Goal: Information Seeking & Learning: Learn about a topic

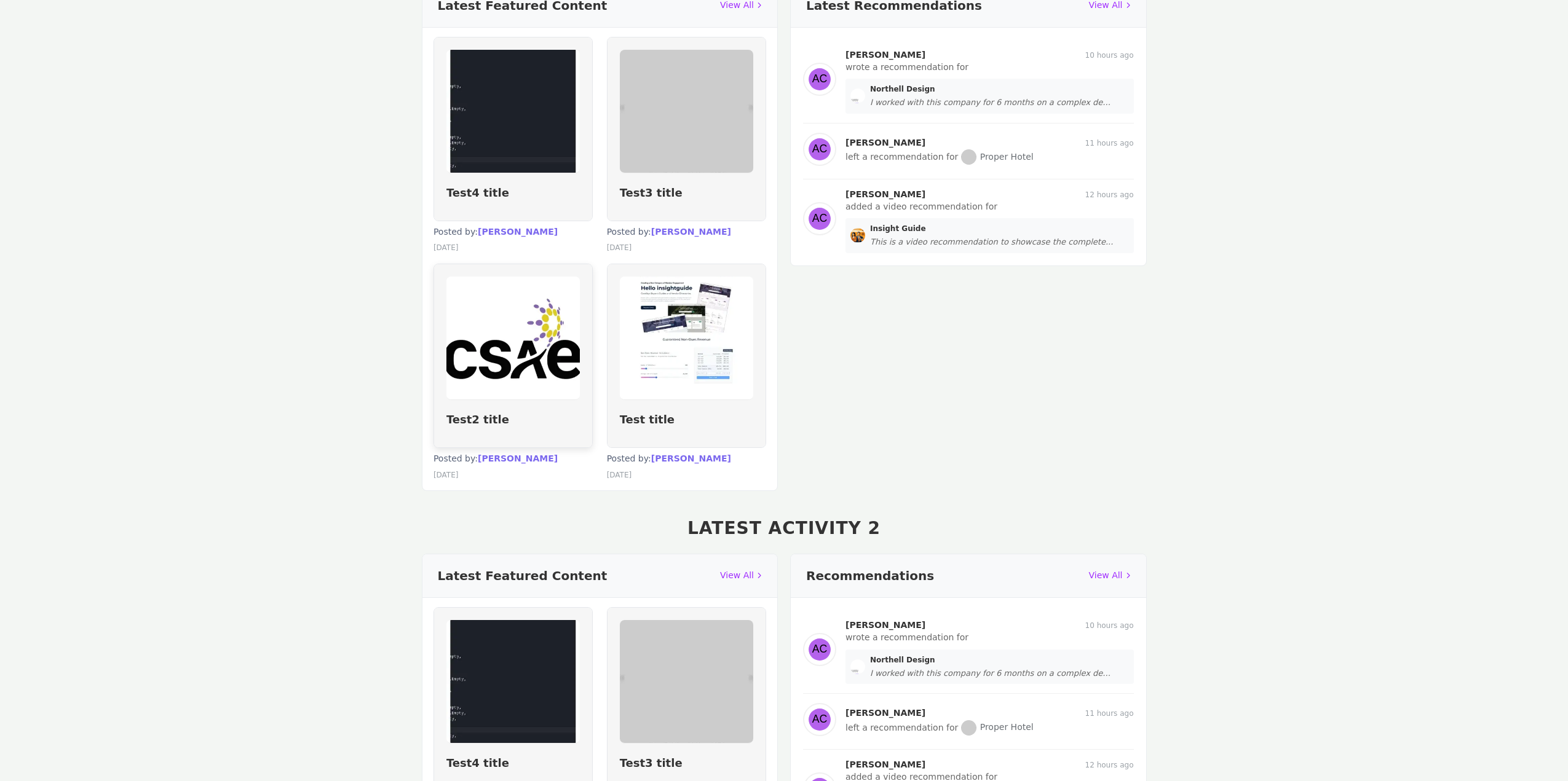
scroll to position [800, 0]
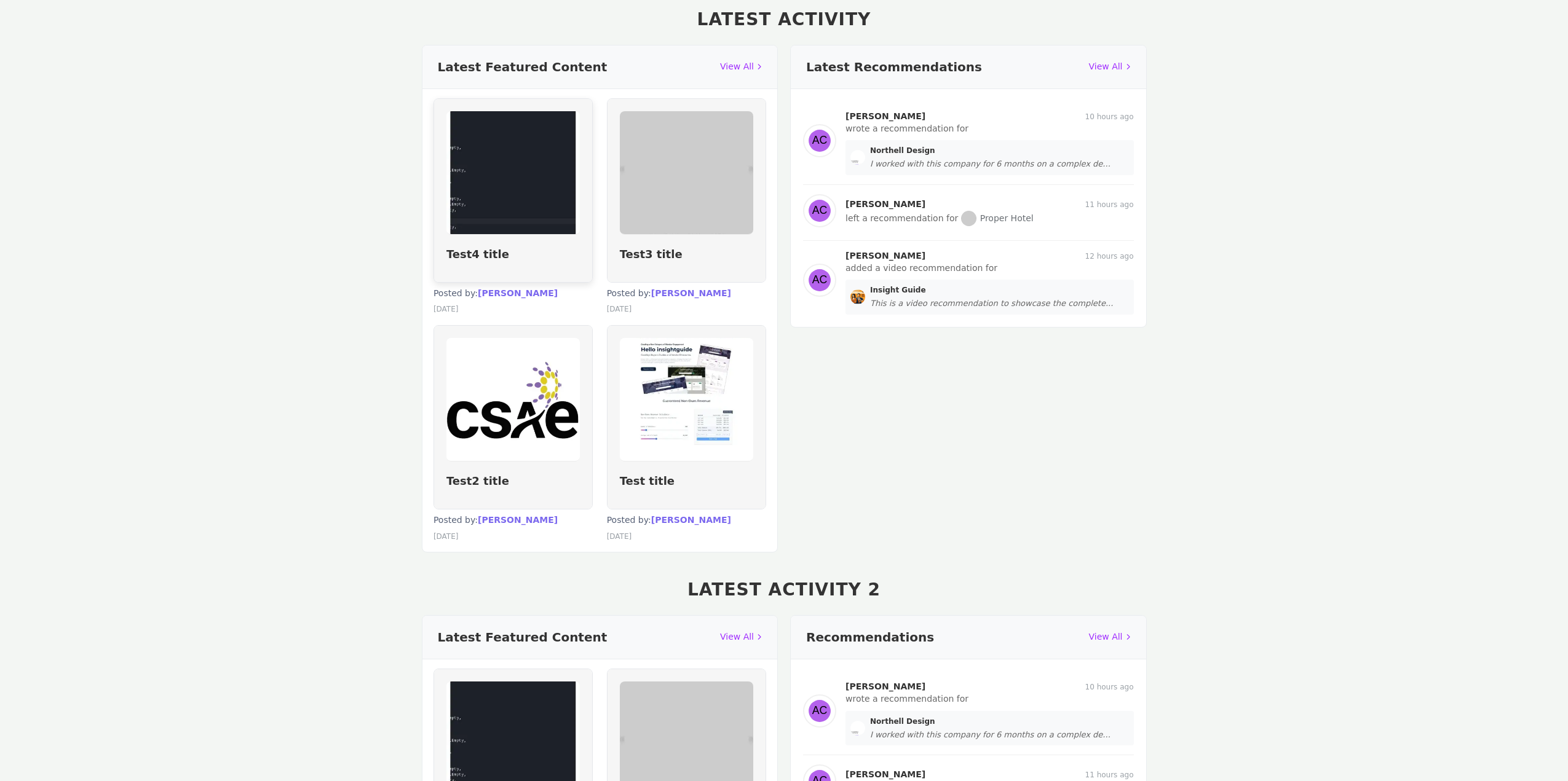
click at [513, 250] on h4 "Test4 title" at bounding box center [512, 253] width 133 height 14
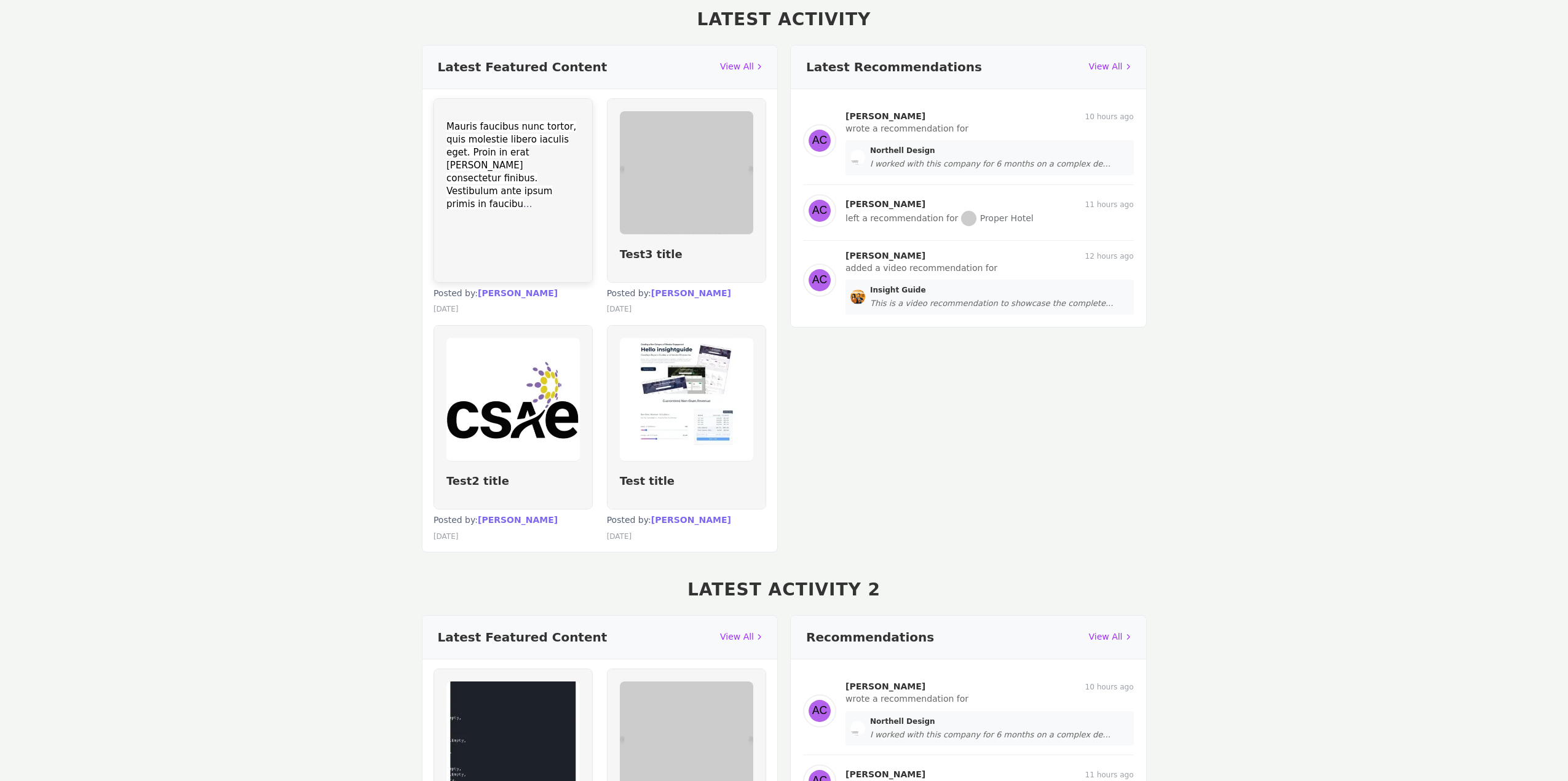
click at [566, 263] on div "Mauris faucibus nunc tortor, quis molestie libero iaculis eget. Proin in erat […" at bounding box center [513, 190] width 158 height 183
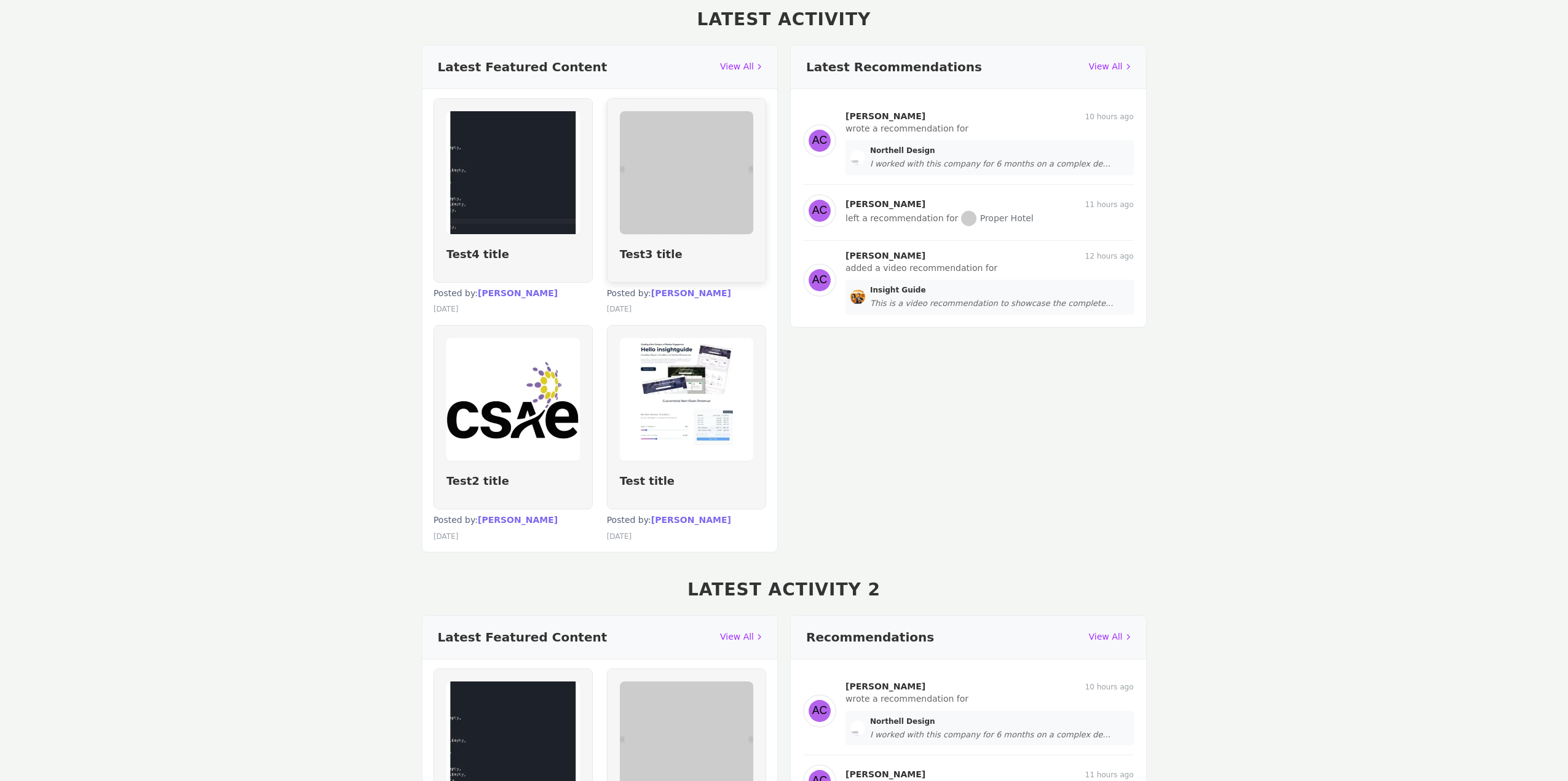
click at [691, 263] on div "Test3 title" at bounding box center [686, 190] width 158 height 183
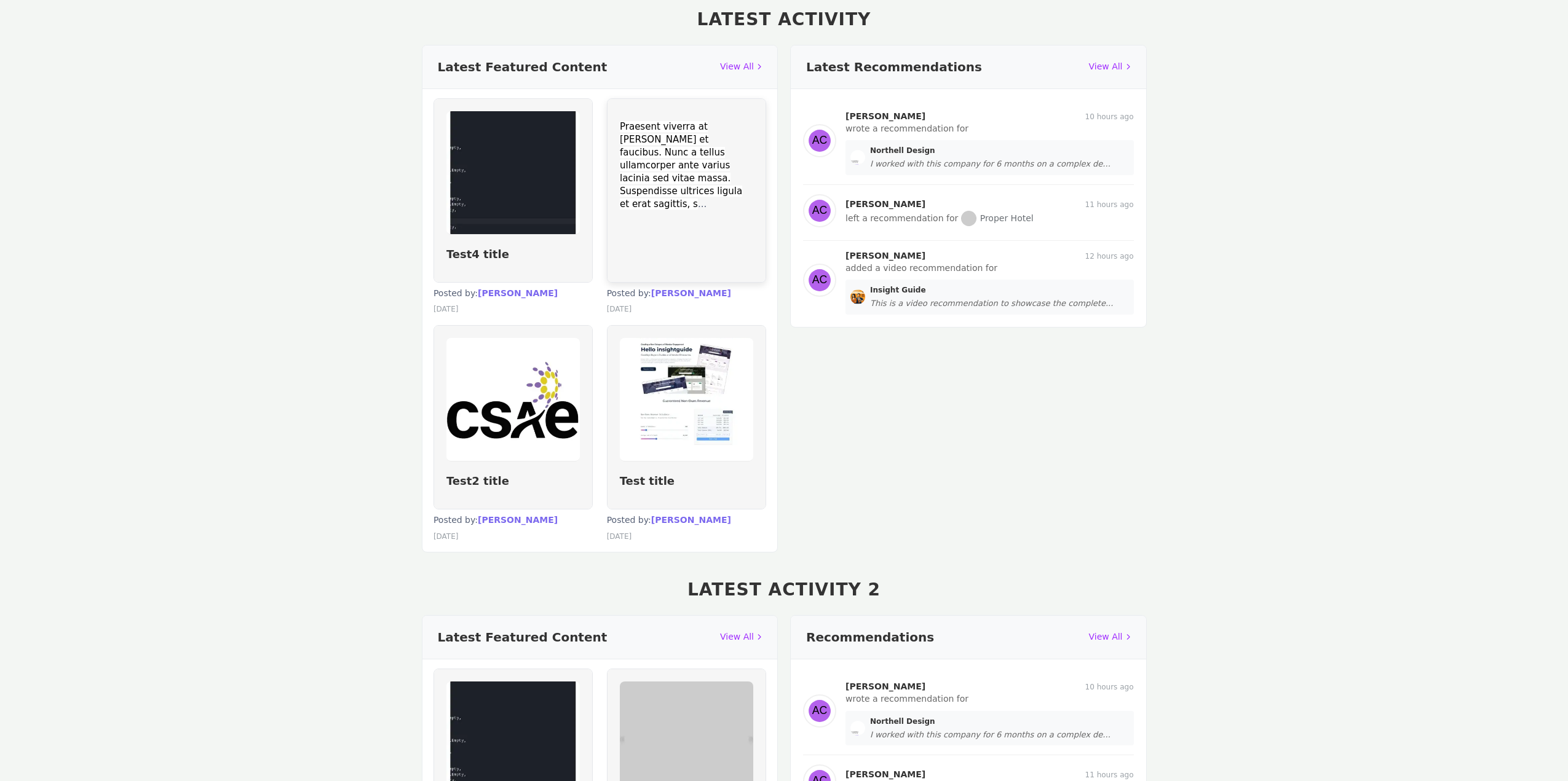
click at [716, 265] on div "Praesent viverra at [PERSON_NAME] et faucibus. Nunc a tellus ullamcorper ante v…" at bounding box center [686, 190] width 158 height 183
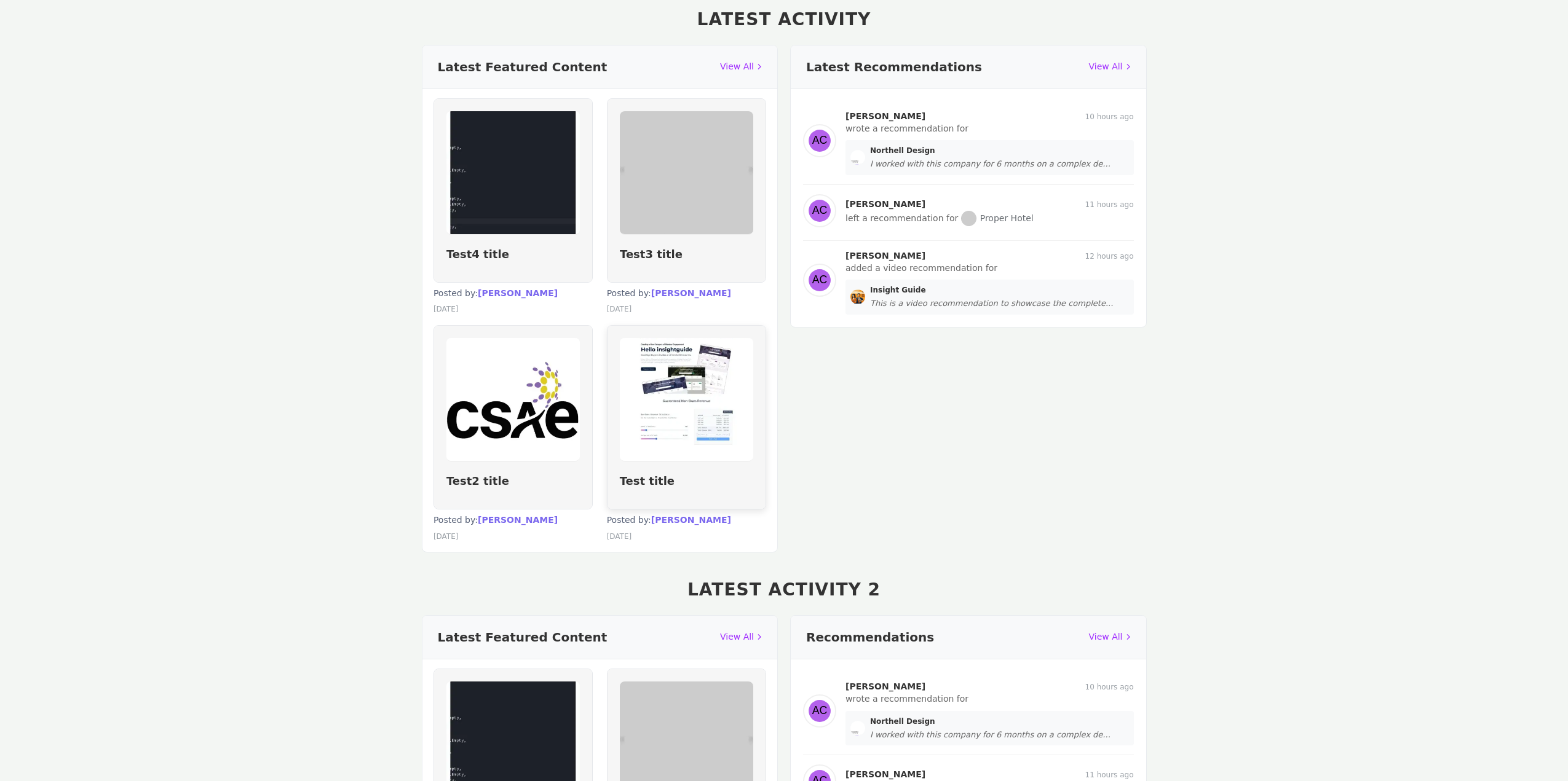
click at [729, 491] on div "Test title" at bounding box center [686, 417] width 158 height 183
click at [729, 491] on div "Lorem ipsum dolor sit amet, consectetur adipiscing elit. Proin tempus, urna at …" at bounding box center [686, 417] width 158 height 183
click at [544, 488] on h4 "Test2 title" at bounding box center [512, 480] width 133 height 14
click at [544, 488] on div "Lorem ipsum dolor sit amet, consectetur adipiscing elit. Nam convallis vitae er…" at bounding box center [513, 417] width 158 height 183
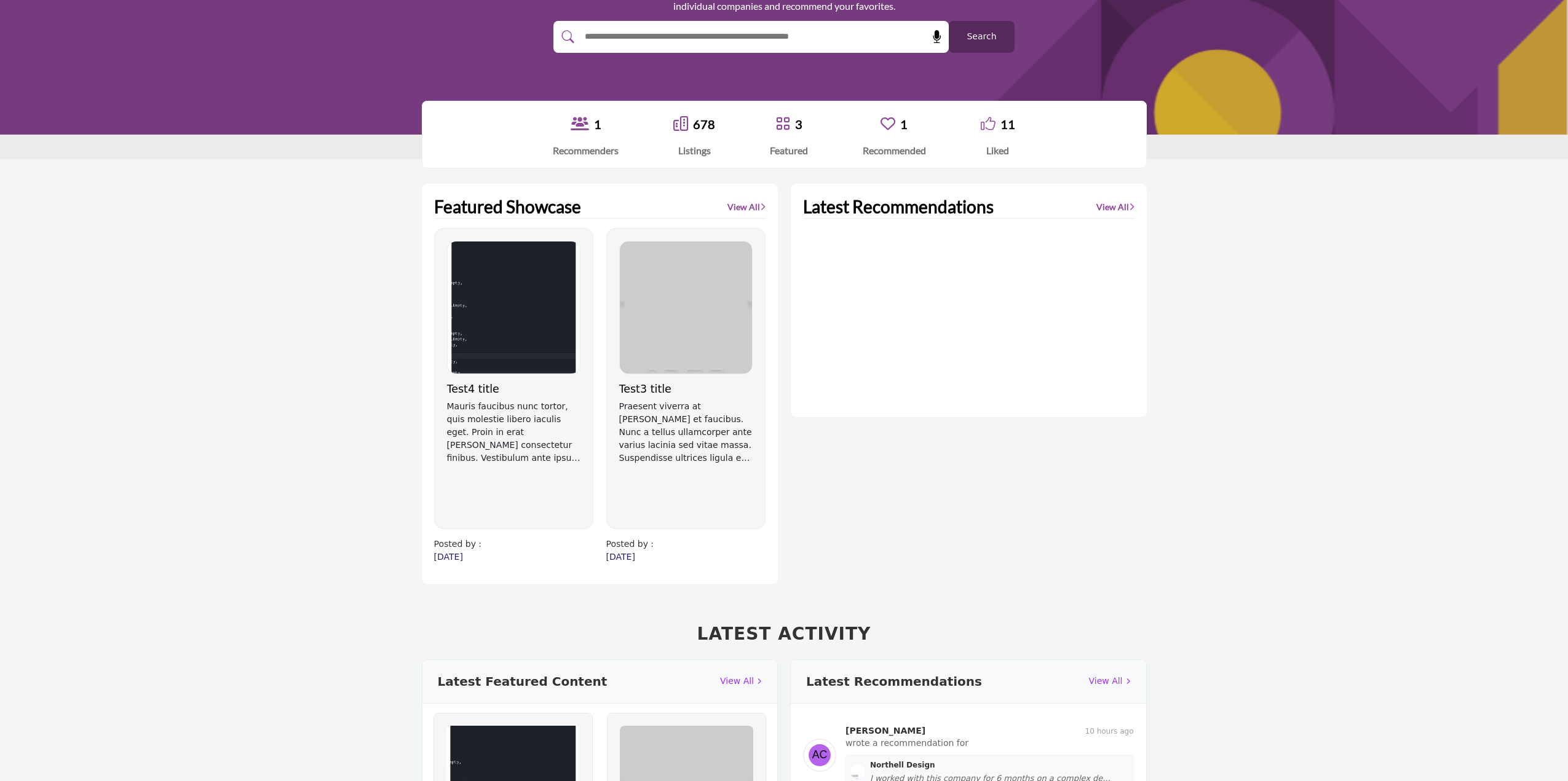
scroll to position [0, 0]
